Goal: Navigation & Orientation: Find specific page/section

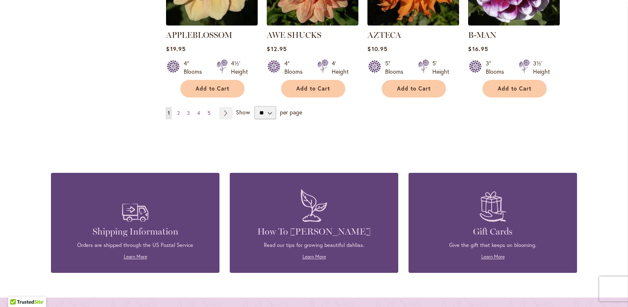
scroll to position [784, 0]
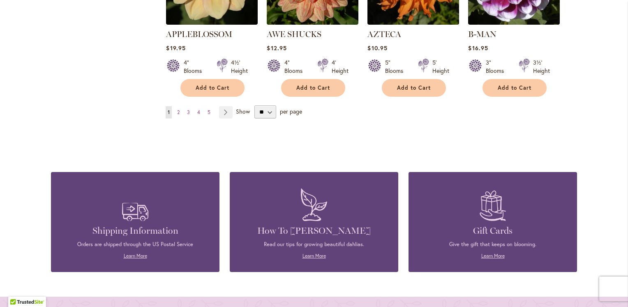
click at [554, 209] on figure at bounding box center [493, 204] width 144 height 41
click at [185, 106] on link "Page 3" at bounding box center [188, 112] width 7 height 12
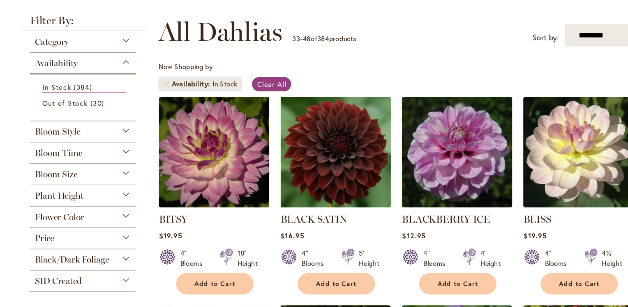
scroll to position [82, 0]
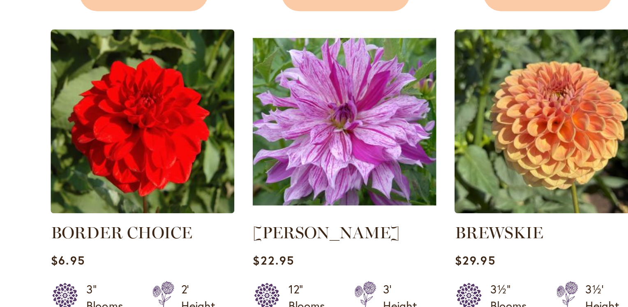
scroll to position [665, 0]
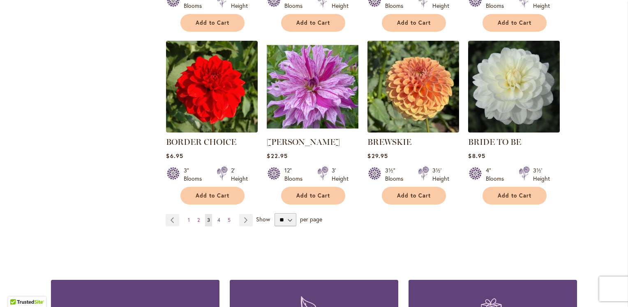
click at [217, 217] on span "4" at bounding box center [218, 220] width 3 height 6
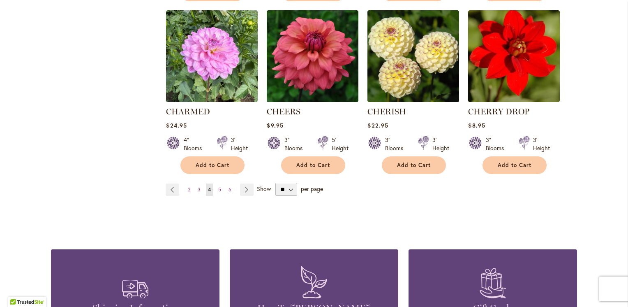
scroll to position [708, 0]
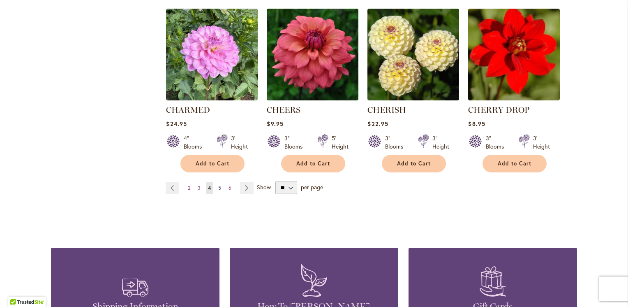
click at [218, 185] on span "5" at bounding box center [219, 187] width 3 height 6
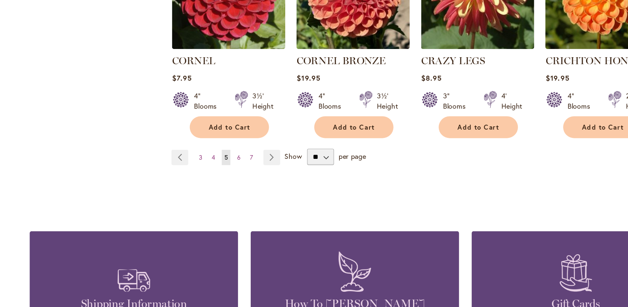
scroll to position [765, 0]
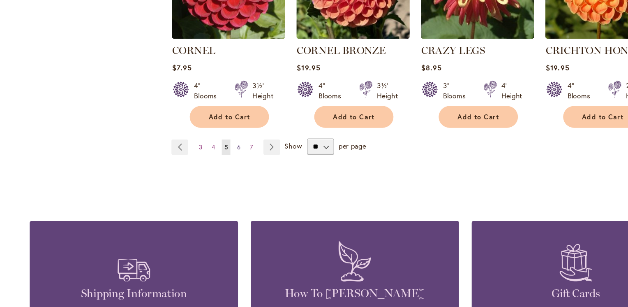
click at [219, 136] on link "Page 6" at bounding box center [220, 142] width 7 height 12
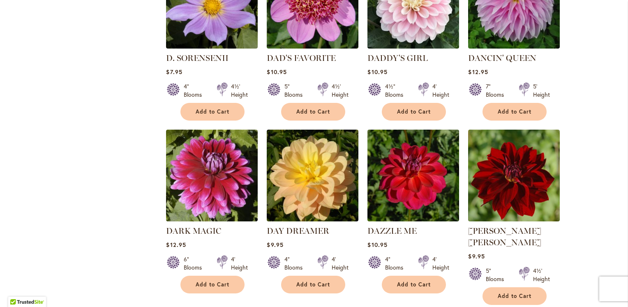
scroll to position [416, 0]
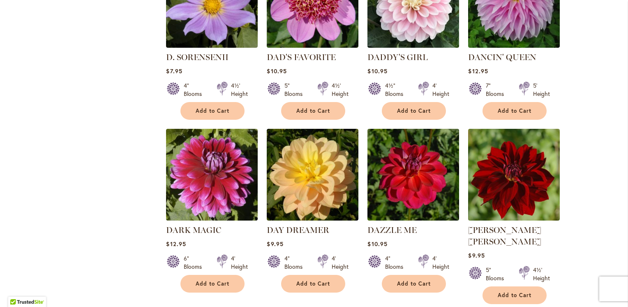
click at [598, 251] on div "Skip to Content Gift Shop & Office Open - Monday-Friday 9-4:30pm / Gift Shop Op…" at bounding box center [314, 267] width 628 height 1318
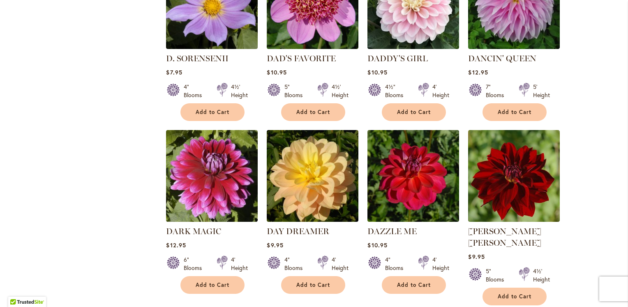
click at [604, 263] on div "Skip to Content Gift Shop & Office Open - Monday-Friday 9-4:30pm / Gift Shop Op…" at bounding box center [314, 269] width 628 height 1318
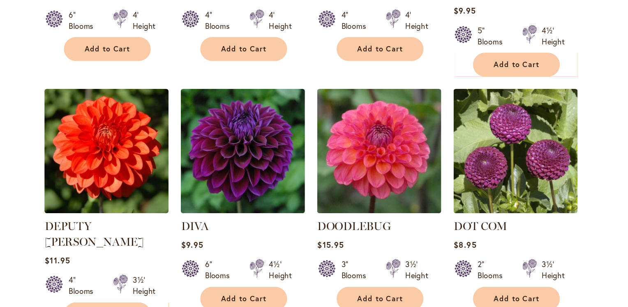
scroll to position [625, 0]
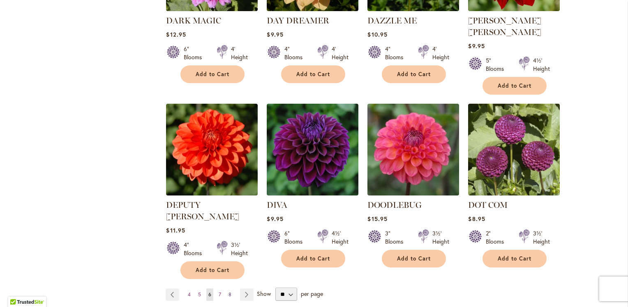
click at [226, 288] on link "Page 8" at bounding box center [229, 294] width 7 height 12
